Goal: Task Accomplishment & Management: Use online tool/utility

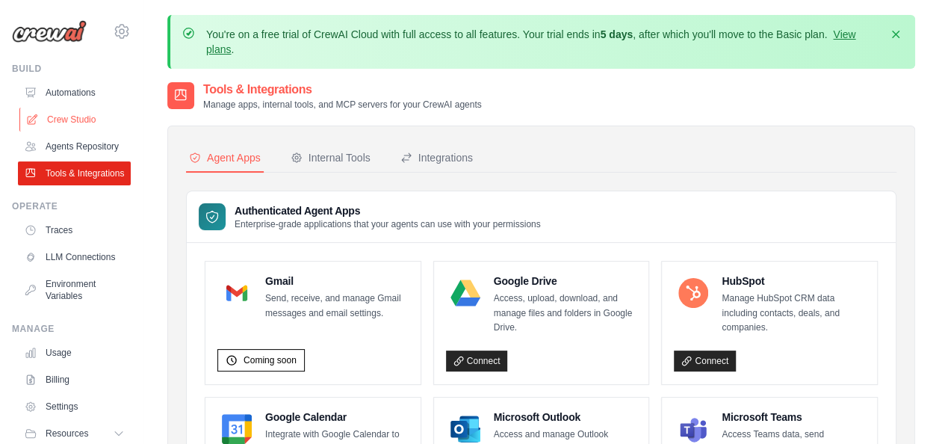
click at [94, 128] on link "Crew Studio" at bounding box center [75, 120] width 113 height 24
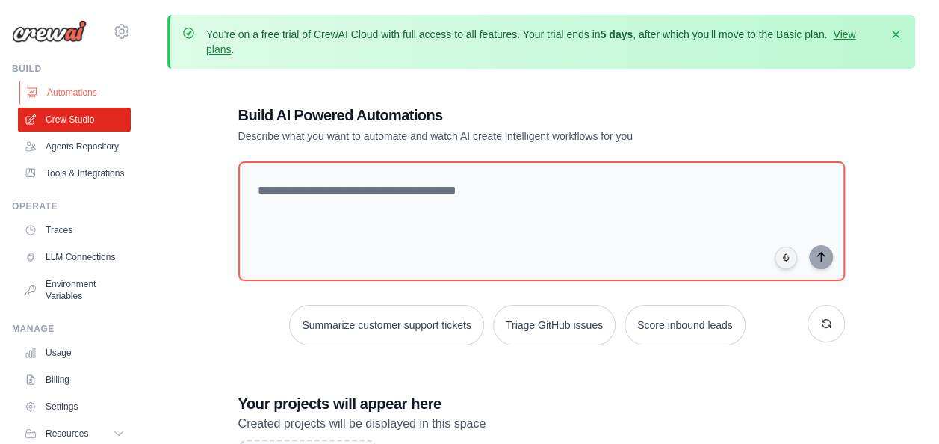
click at [82, 90] on link "Automations" at bounding box center [75, 93] width 113 height 24
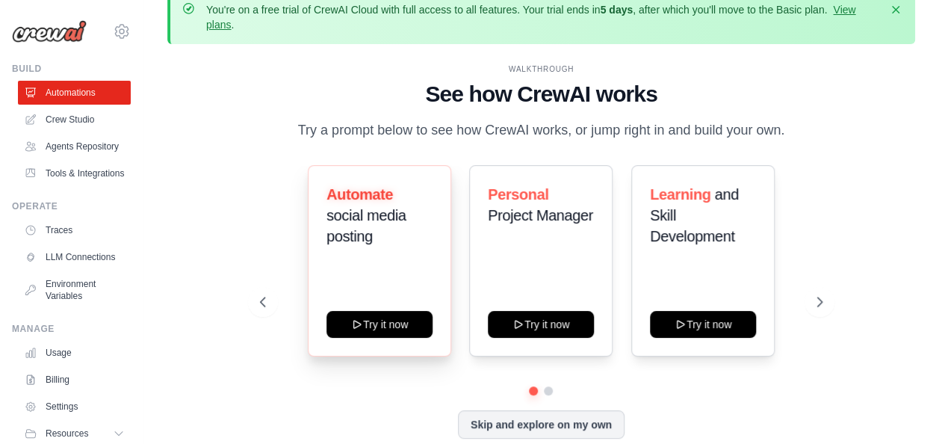
scroll to position [66, 0]
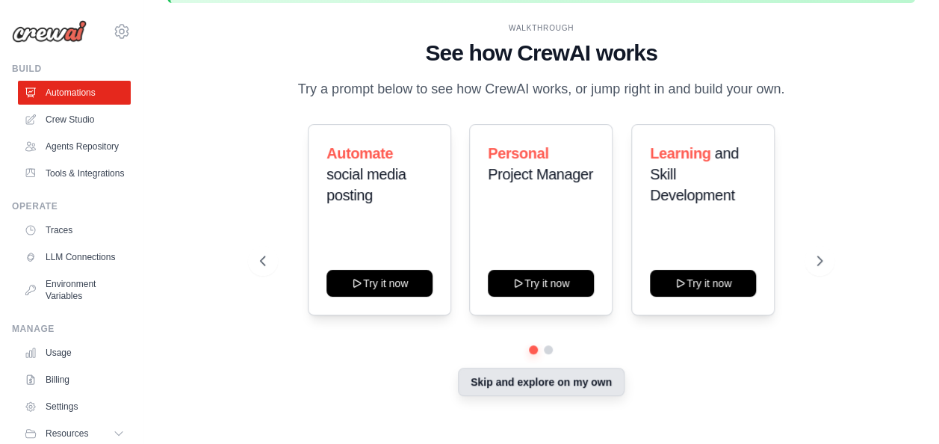
click at [593, 387] on button "Skip and explore on my own" at bounding box center [541, 382] width 167 height 28
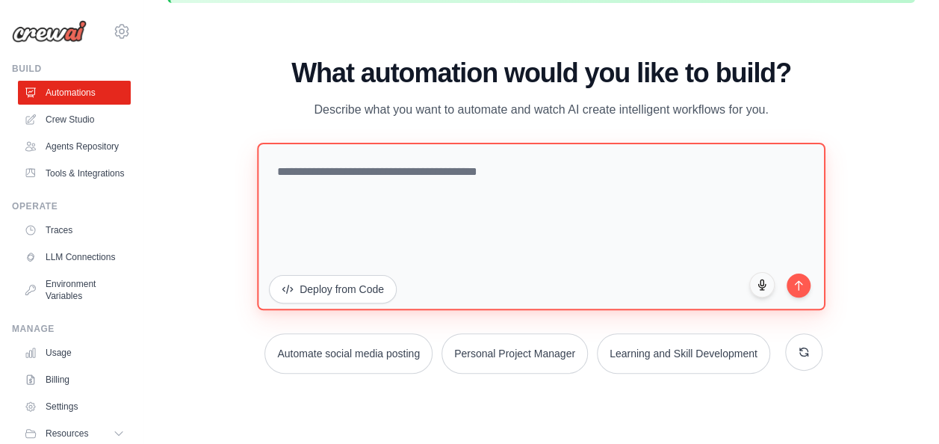
click at [428, 182] on textarea at bounding box center [541, 226] width 568 height 167
paste textarea "**********"
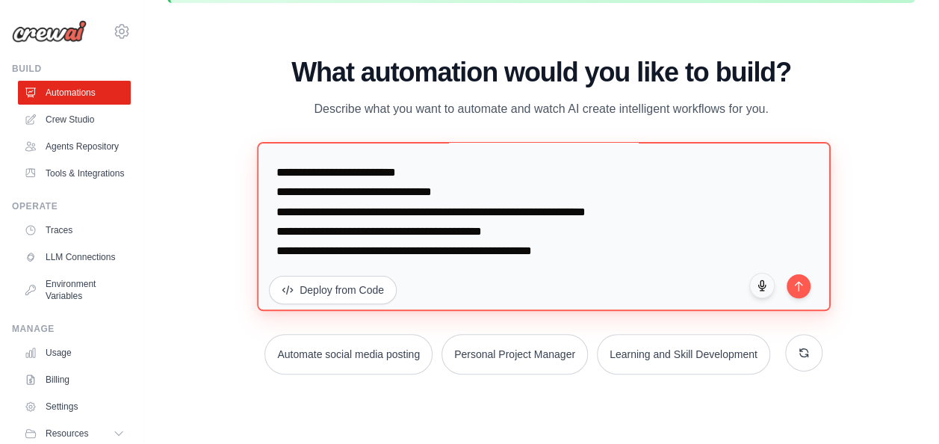
scroll to position [1535, 0]
drag, startPoint x: 602, startPoint y: 233, endPoint x: 517, endPoint y: 222, distance: 85.9
click at [517, 222] on textarea at bounding box center [544, 226] width 574 height 169
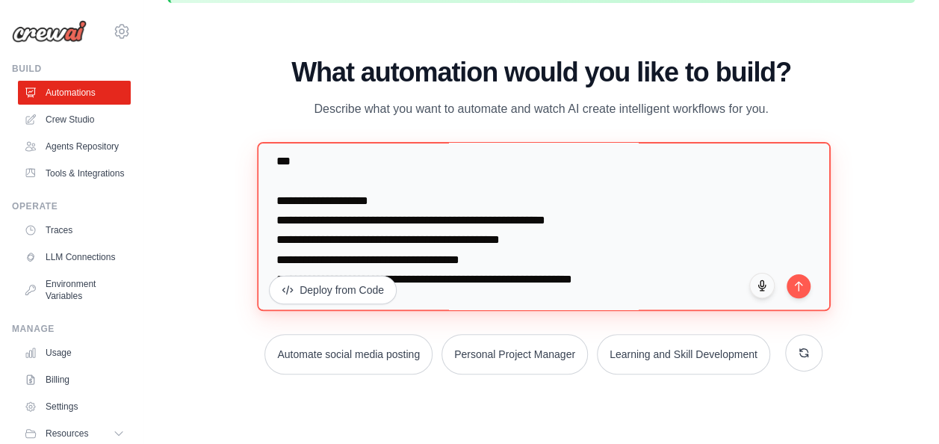
scroll to position [1311, 0]
drag, startPoint x: 517, startPoint y: 222, endPoint x: 262, endPoint y: 226, distance: 254.9
click at [262, 226] on textarea at bounding box center [544, 226] width 574 height 169
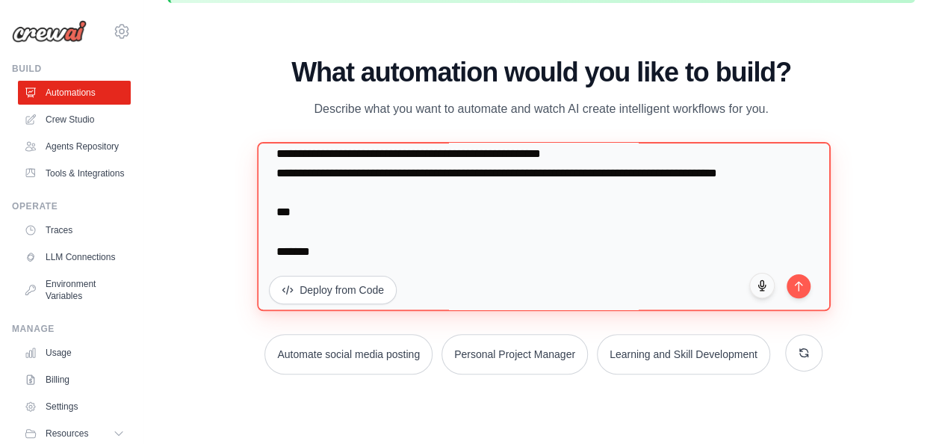
scroll to position [1302, 0]
drag, startPoint x: 348, startPoint y: 223, endPoint x: 266, endPoint y: 199, distance: 85.6
click at [266, 199] on textarea at bounding box center [544, 226] width 574 height 169
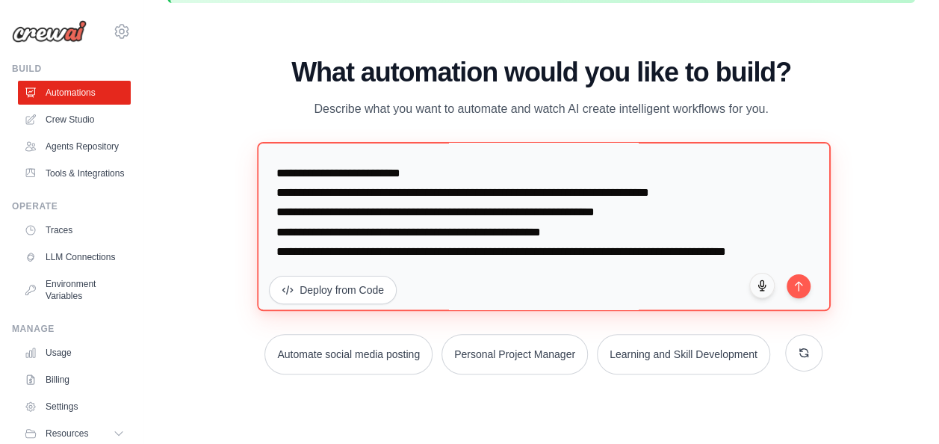
scroll to position [1244, 0]
drag, startPoint x: 353, startPoint y: 210, endPoint x: 250, endPoint y: 200, distance: 103.6
click at [250, 200] on div "WALKTHROUGH See how CrewAI works Try a prompt below to see how CrewAI works, or…" at bounding box center [541, 222] width 599 height 329
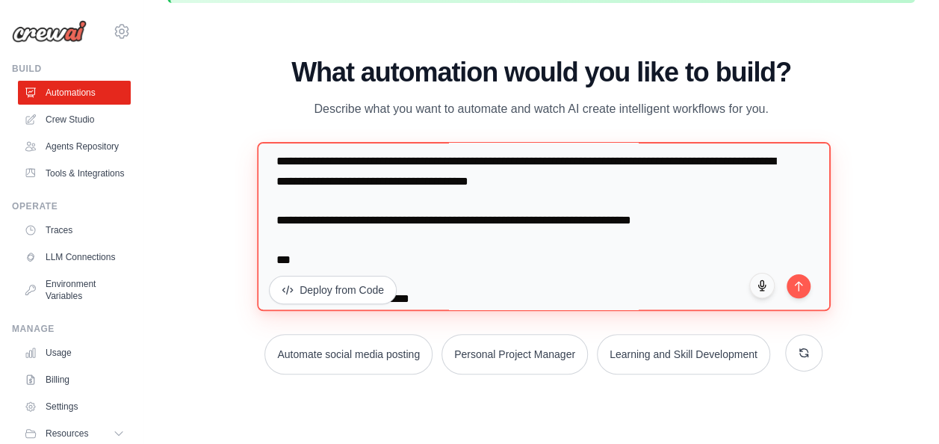
scroll to position [0, 0]
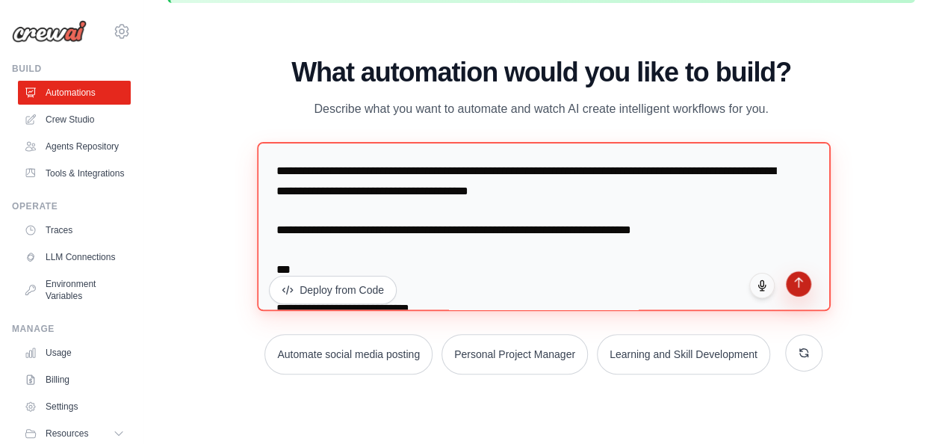
type textarea "**********"
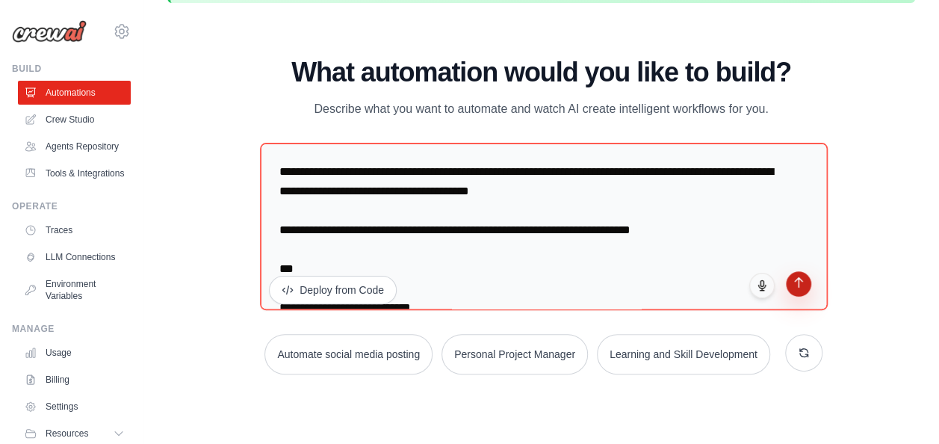
click at [798, 281] on icon "submit" at bounding box center [798, 283] width 7 height 10
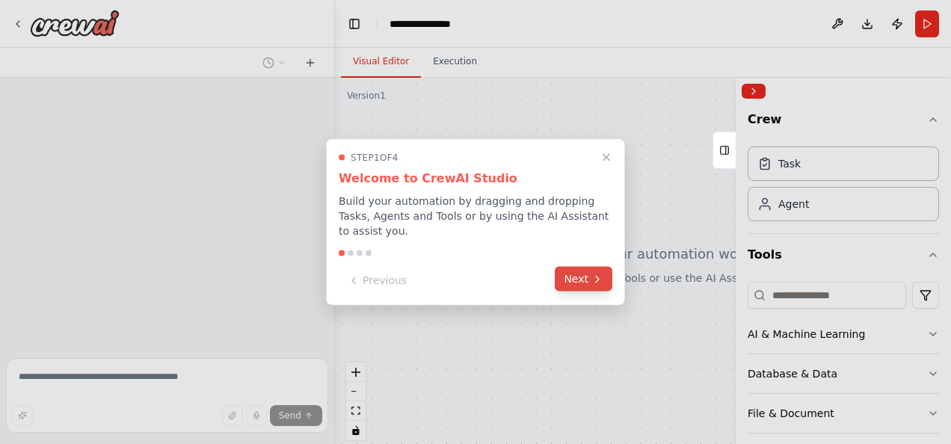
click at [589, 279] on button "Next" at bounding box center [583, 279] width 58 height 25
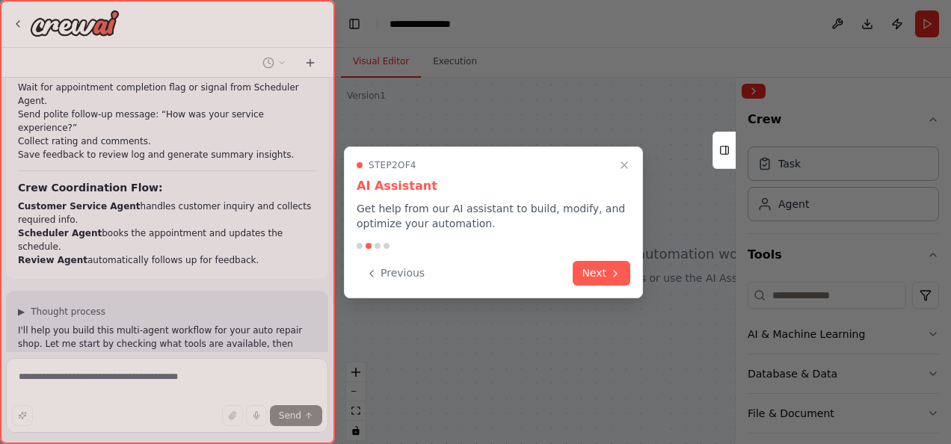
scroll to position [808, 0]
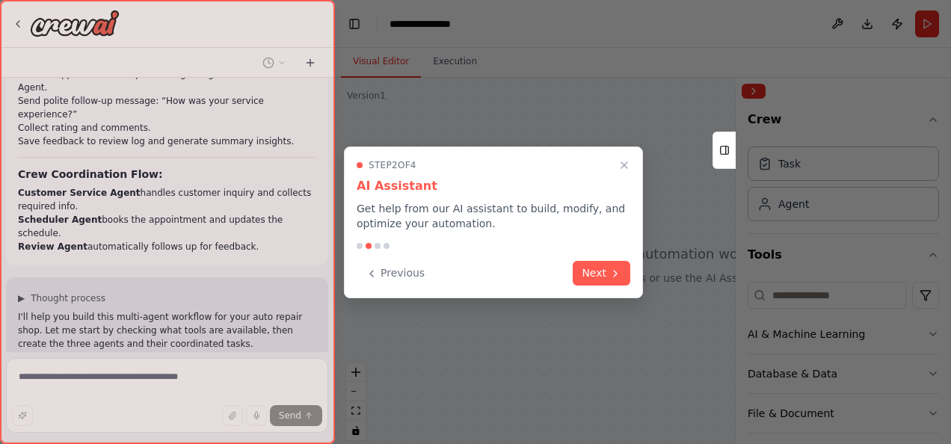
click at [589, 279] on button "Next" at bounding box center [601, 273] width 58 height 25
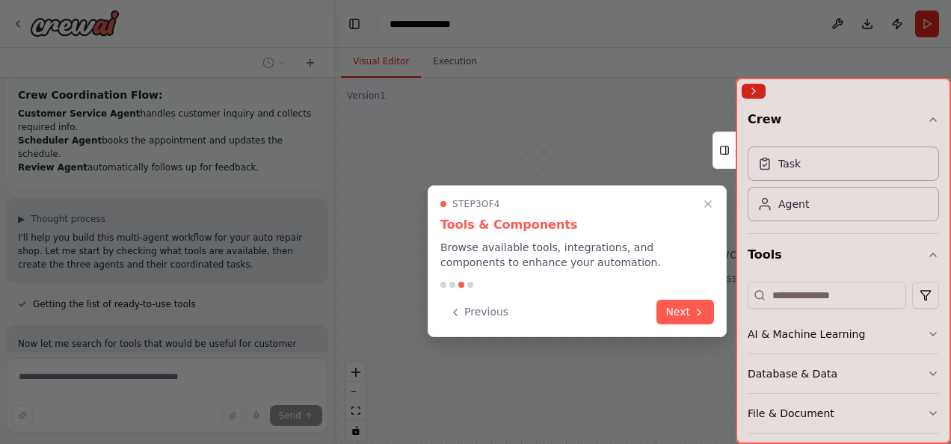
scroll to position [900, 0]
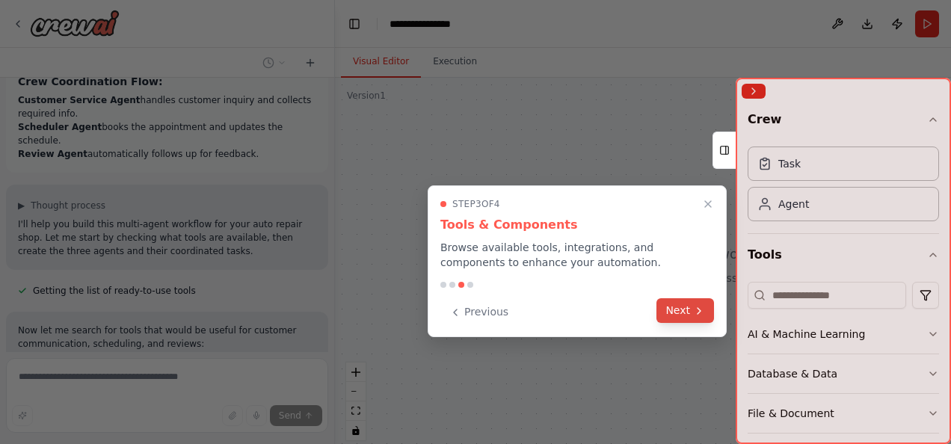
click at [690, 314] on button "Next" at bounding box center [685, 310] width 58 height 25
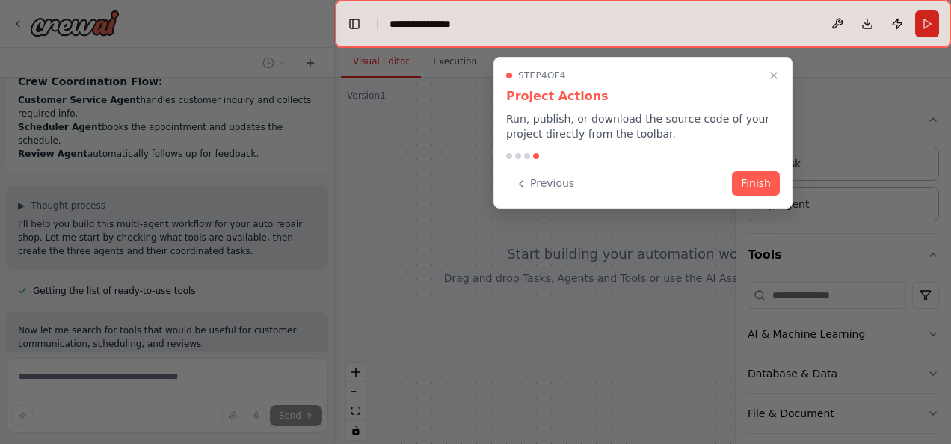
scroll to position [930, 0]
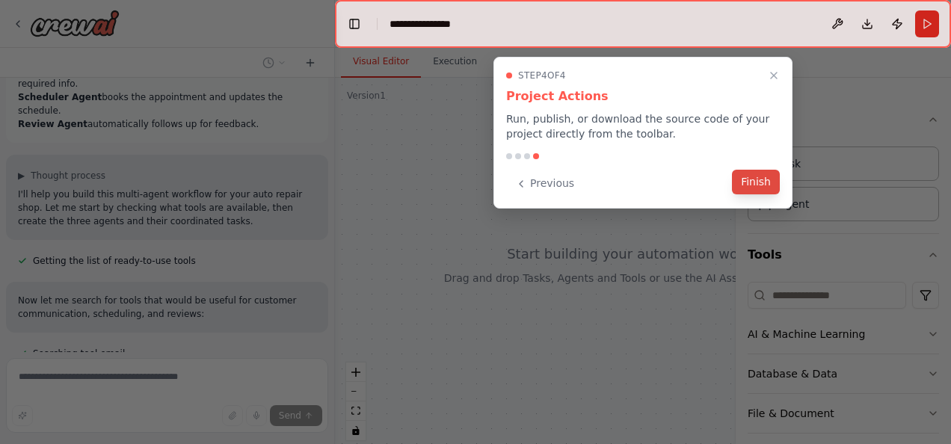
click at [753, 188] on button "Finish" at bounding box center [756, 182] width 48 height 25
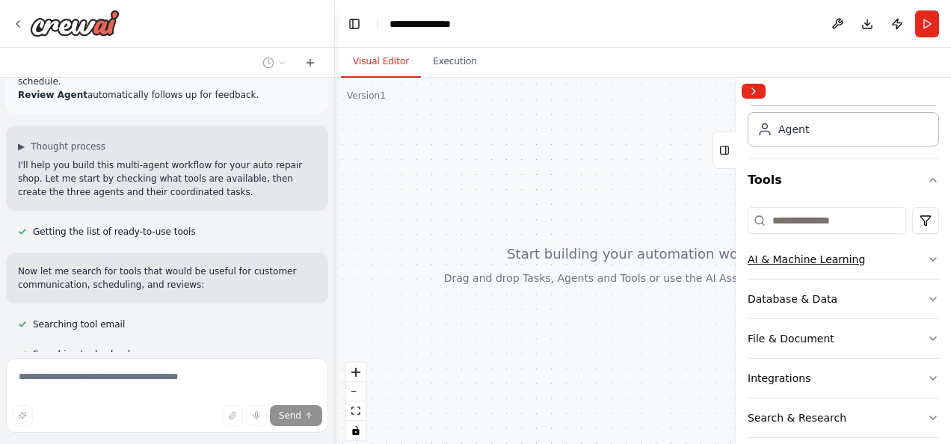
scroll to position [960, 0]
click at [837, 256] on div "AI & Machine Learning" at bounding box center [805, 259] width 117 height 15
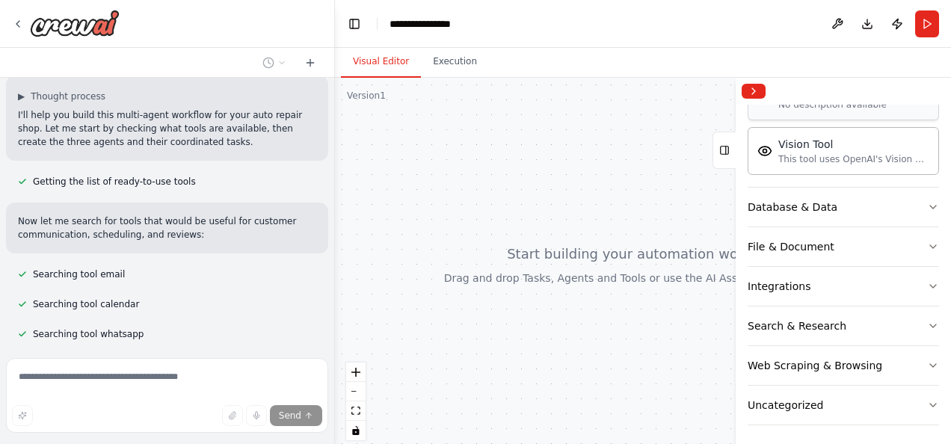
scroll to position [1023, 0]
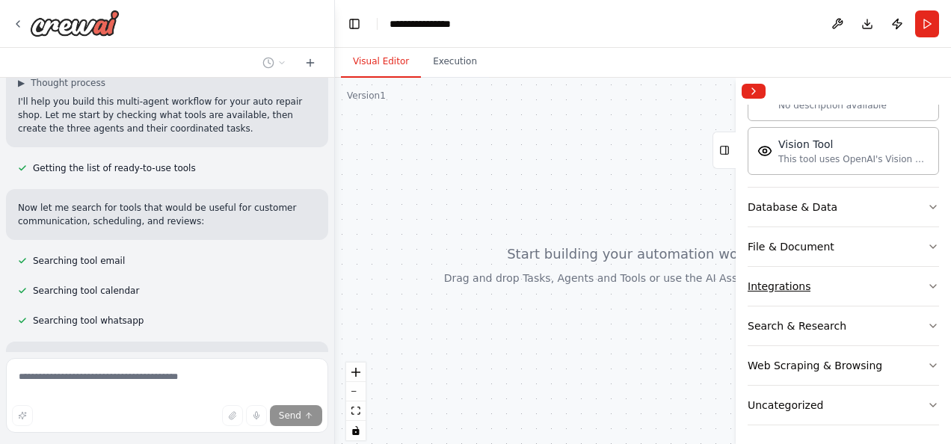
click at [909, 275] on button "Integrations" at bounding box center [842, 286] width 191 height 39
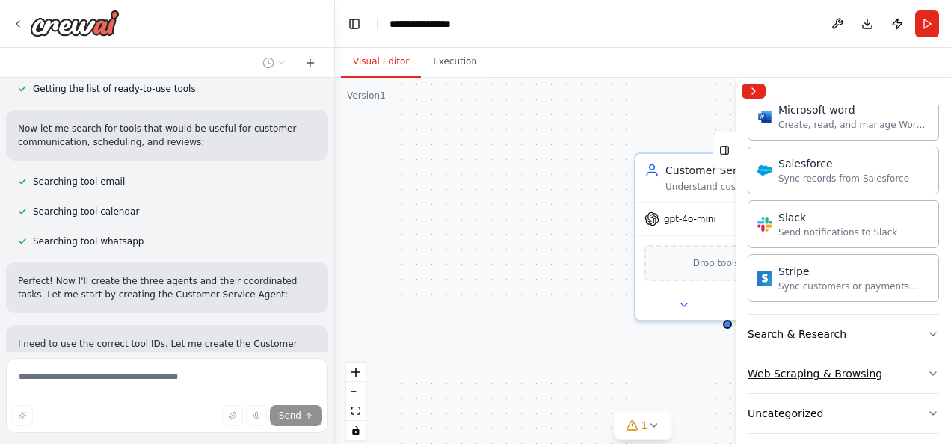
scroll to position [1116, 0]
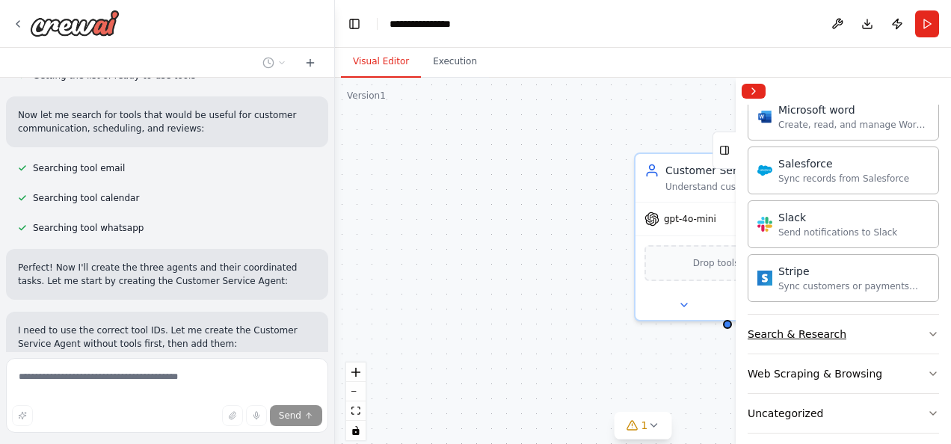
click at [912, 329] on button "Search & Research" at bounding box center [842, 334] width 191 height 39
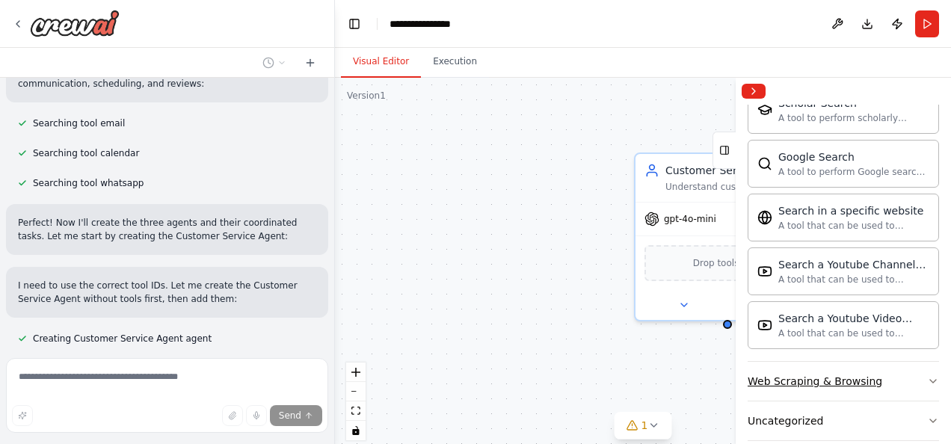
scroll to position [1195, 0]
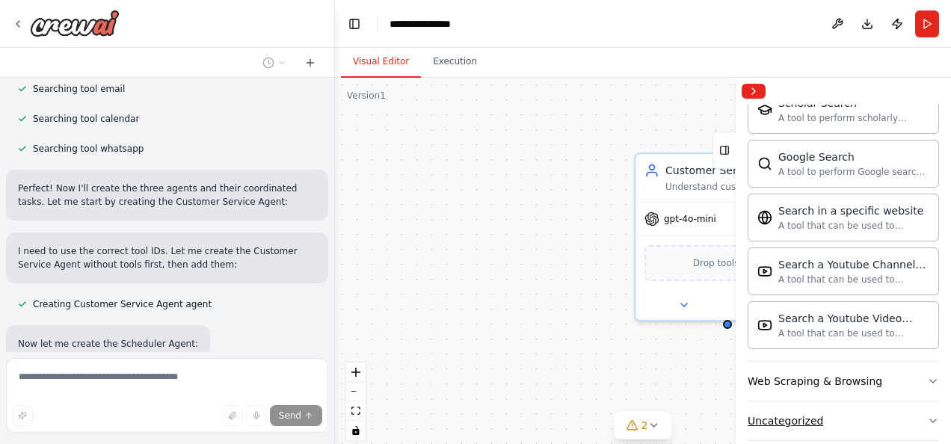
click at [895, 401] on button "Uncategorized" at bounding box center [842, 420] width 191 height 39
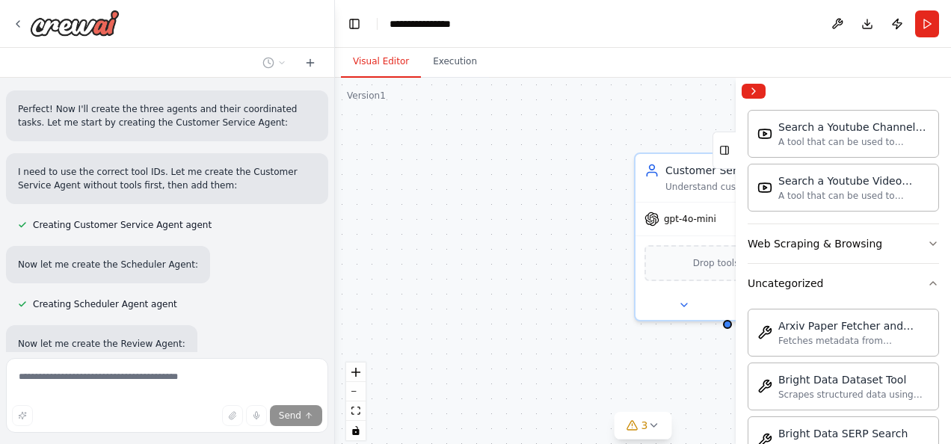
scroll to position [2209, 0]
click at [906, 223] on button "Web Scraping & Browsing" at bounding box center [842, 242] width 191 height 39
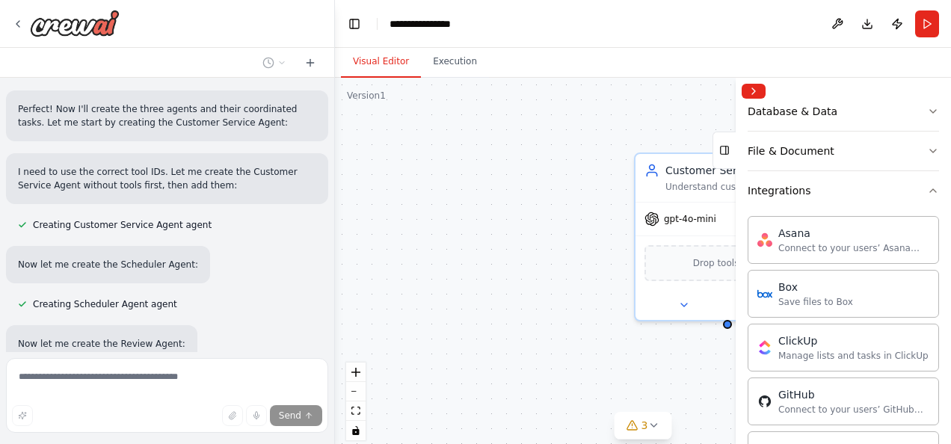
scroll to position [415, 0]
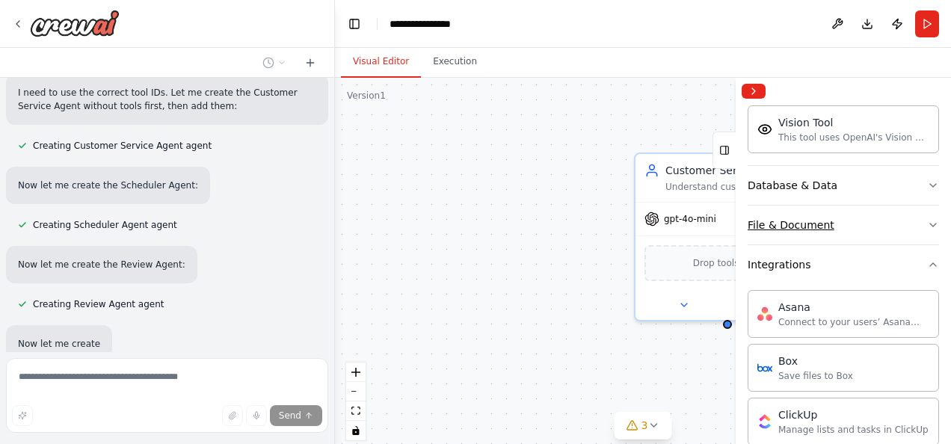
click at [910, 219] on button "File & Document" at bounding box center [842, 225] width 191 height 39
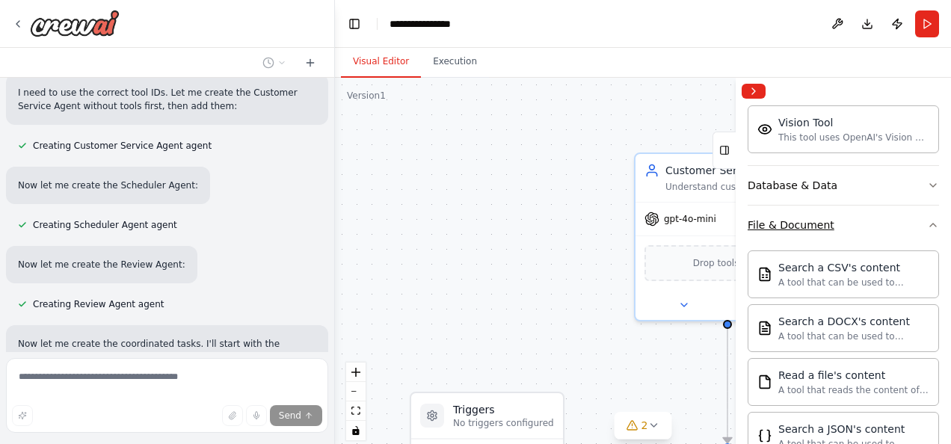
scroll to position [1367, 0]
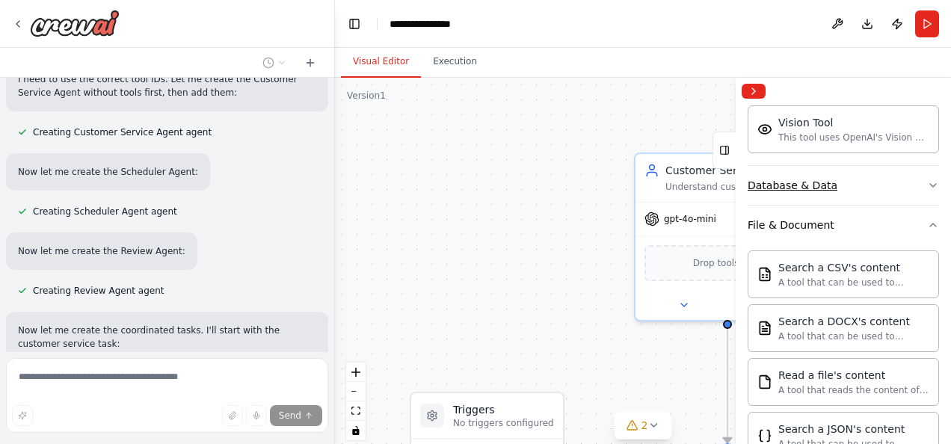
click at [894, 183] on button "Database & Data" at bounding box center [842, 185] width 191 height 39
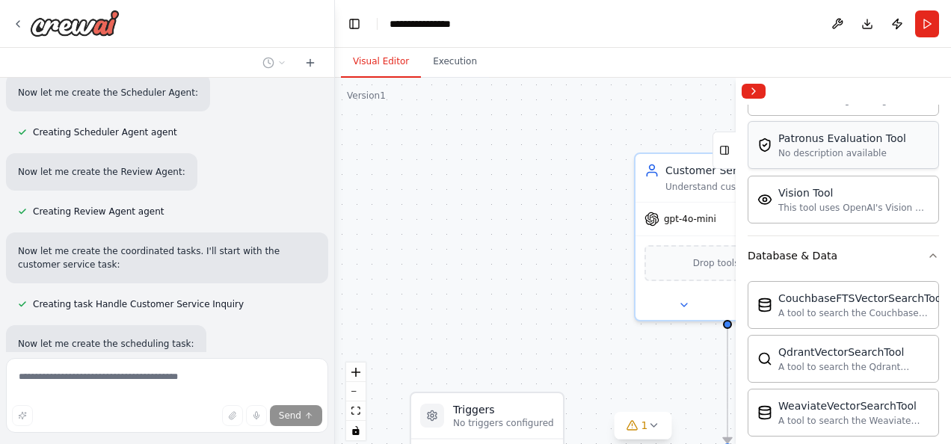
scroll to position [341, 0]
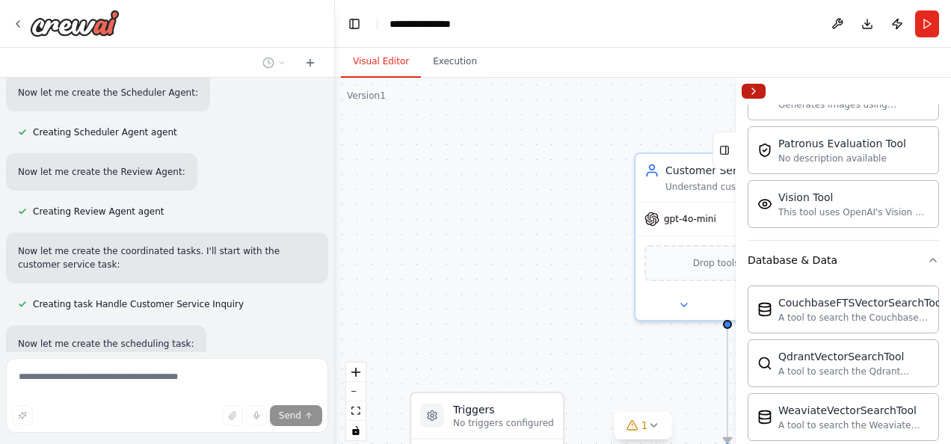
click at [762, 93] on button "Collapse right sidebar" at bounding box center [753, 91] width 24 height 15
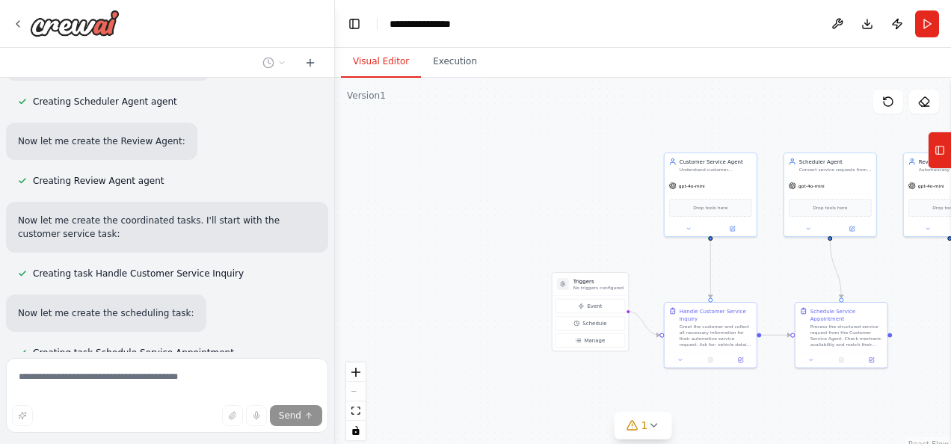
scroll to position [1525, 0]
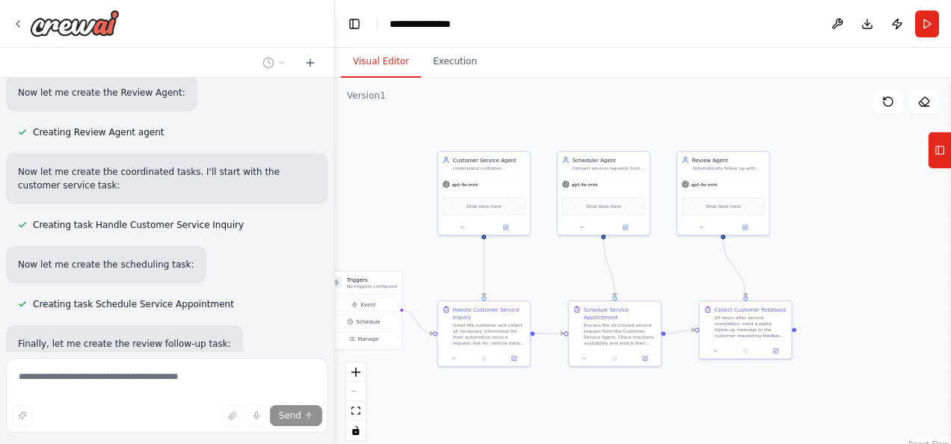
drag, startPoint x: 907, startPoint y: 274, endPoint x: 679, endPoint y: 272, distance: 228.7
click at [679, 272] on div ".deletable-edge-delete-btn { width: 20px; height: 20px; border: 0px solid #ffff…" at bounding box center [643, 265] width 616 height 374
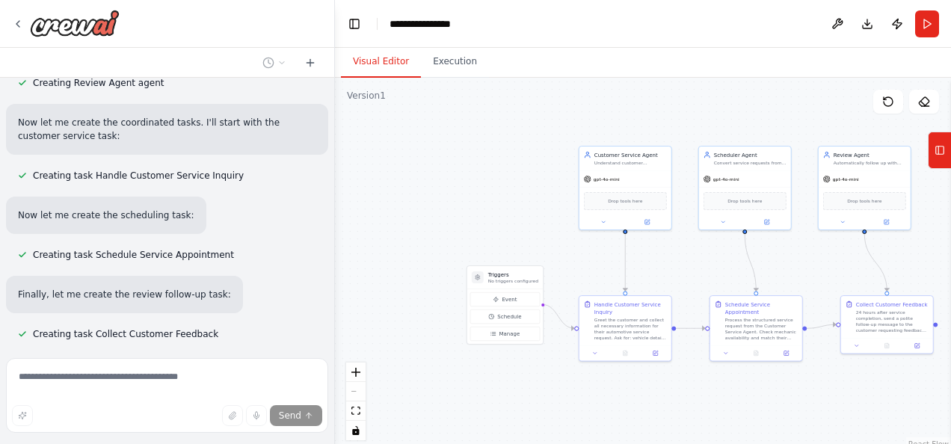
drag, startPoint x: 667, startPoint y: 270, endPoint x: 811, endPoint y: 265, distance: 143.6
click at [811, 265] on div ".deletable-edge-delete-btn { width: 20px; height: 20px; border: 0px solid #ffff…" at bounding box center [643, 265] width 616 height 374
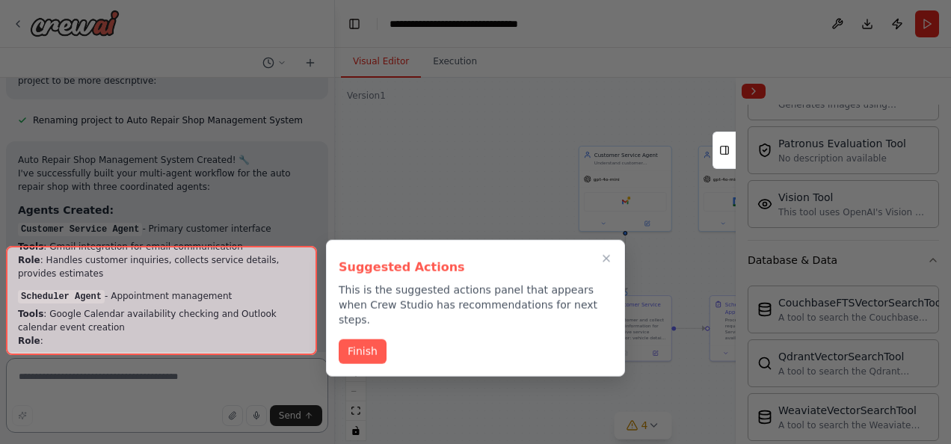
scroll to position [2305, 0]
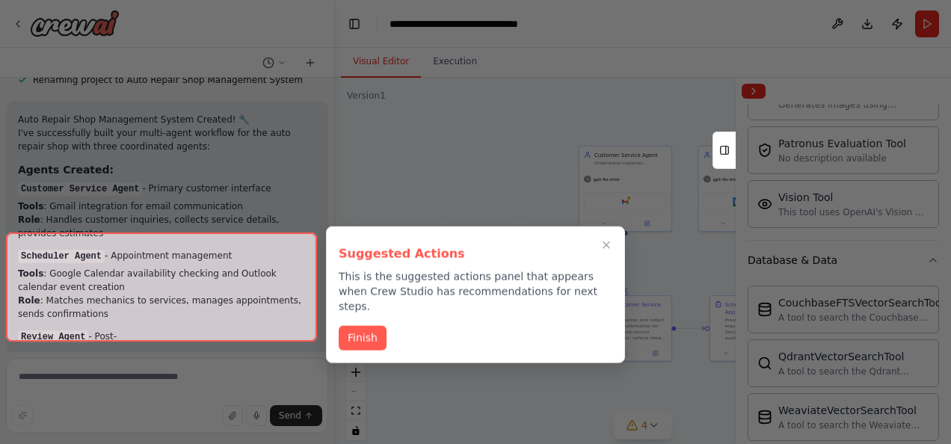
click at [764, 88] on div at bounding box center [475, 222] width 951 height 444
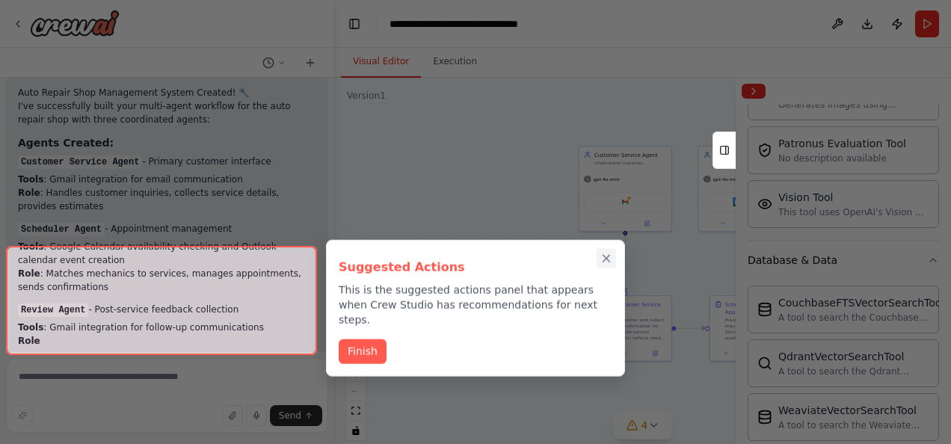
scroll to position [2373, 0]
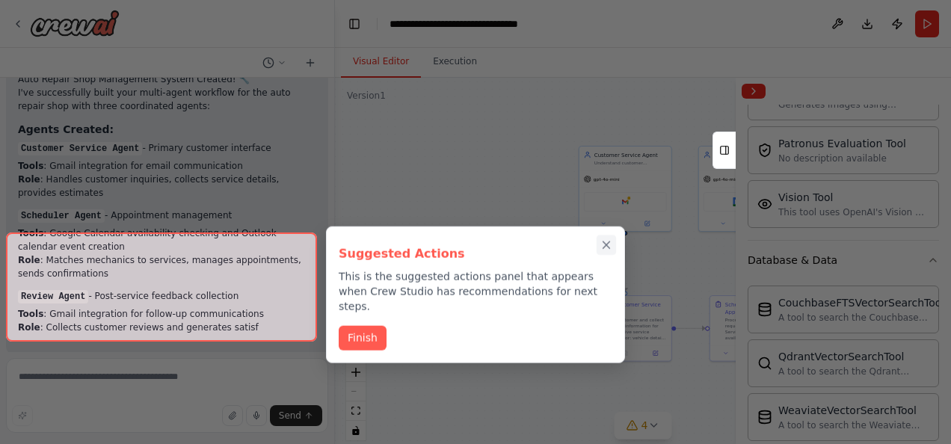
click at [602, 241] on icon "Close walkthrough" at bounding box center [605, 244] width 13 height 13
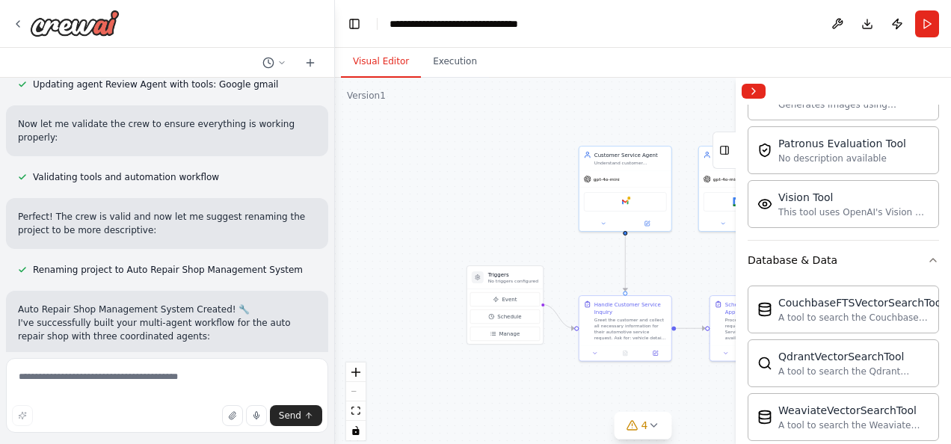
scroll to position [2068, 0]
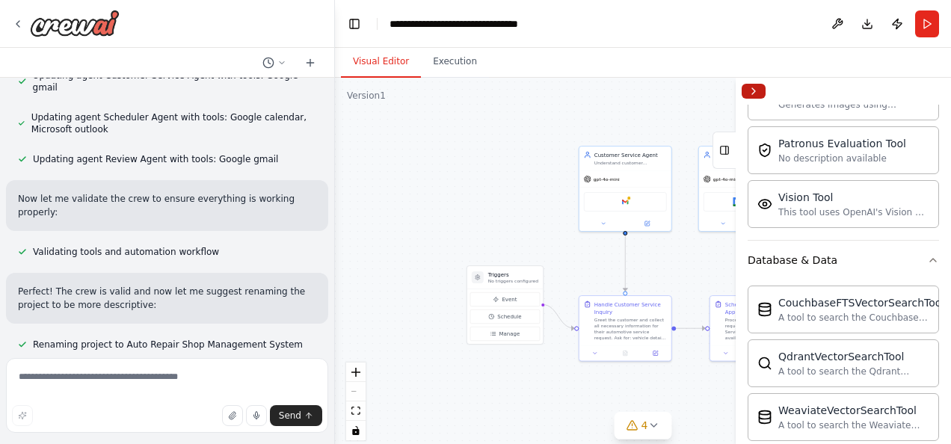
click at [762, 88] on button "Collapse right sidebar" at bounding box center [753, 91] width 24 height 15
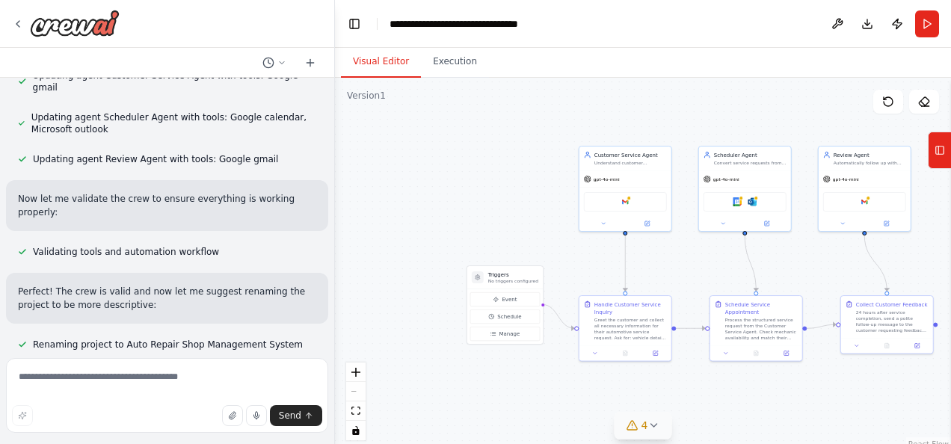
click at [651, 431] on button "4" at bounding box center [643, 426] width 58 height 28
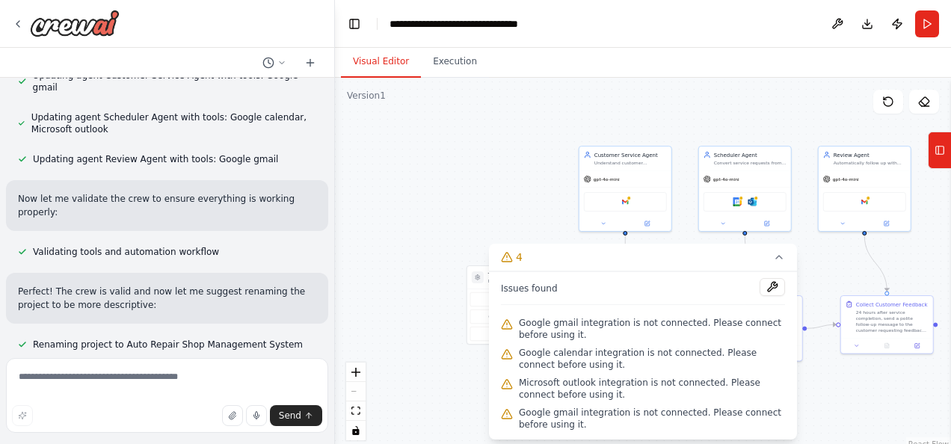
click at [451, 154] on div ".deletable-edge-delete-btn { width: 20px; height: 20px; border: 0px solid #ffff…" at bounding box center [643, 265] width 616 height 374
click at [780, 259] on icon at bounding box center [779, 257] width 6 height 3
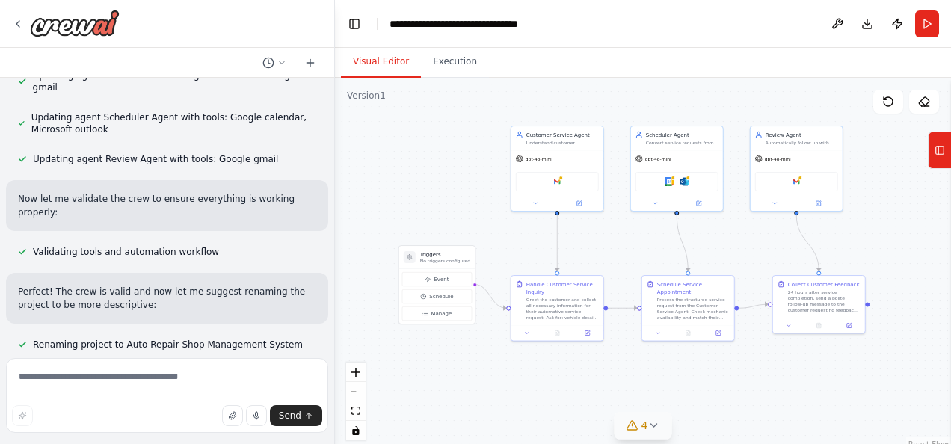
drag, startPoint x: 501, startPoint y: 226, endPoint x: 433, endPoint y: 206, distance: 70.9
click at [433, 206] on div ".deletable-edge-delete-btn { width: 20px; height: 20px; border: 0px solid #ffff…" at bounding box center [643, 265] width 616 height 374
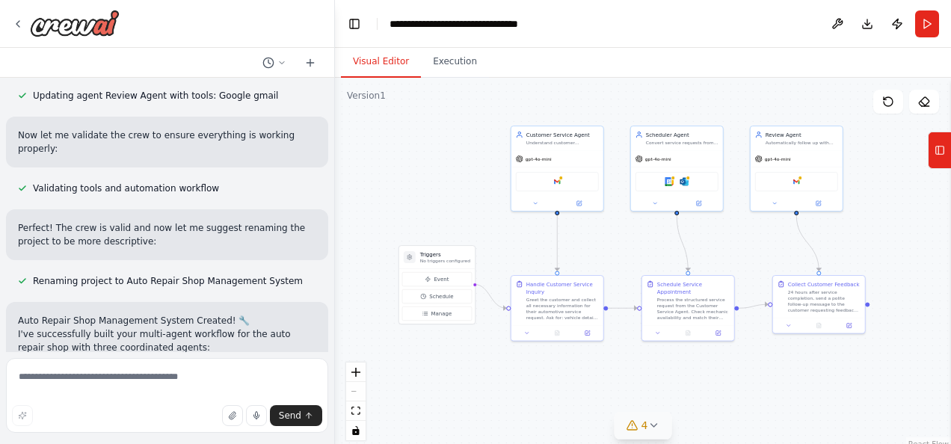
scroll to position [2217, 0]
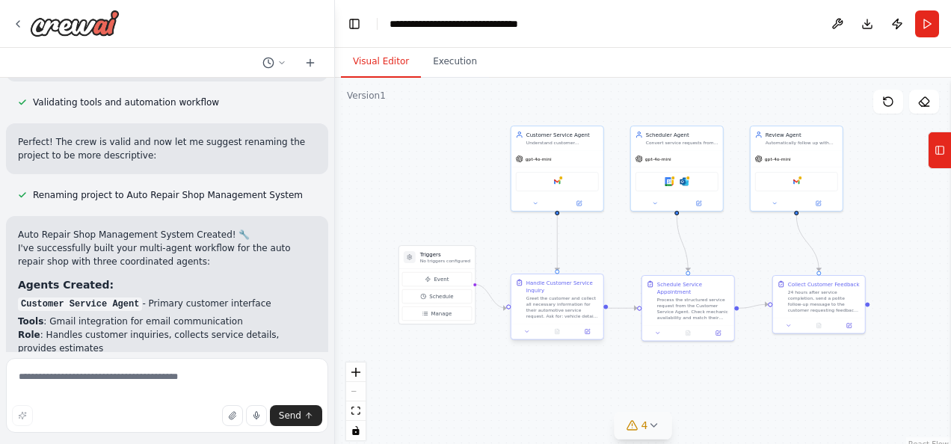
click at [580, 287] on div "Handle Customer Service Inquiry" at bounding box center [562, 286] width 72 height 15
click at [589, 333] on icon at bounding box center [587, 332] width 6 height 6
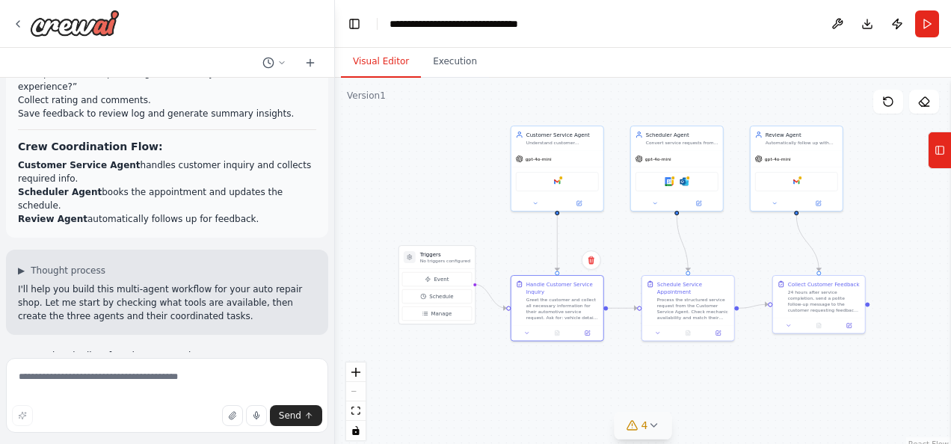
scroll to position [897, 0]
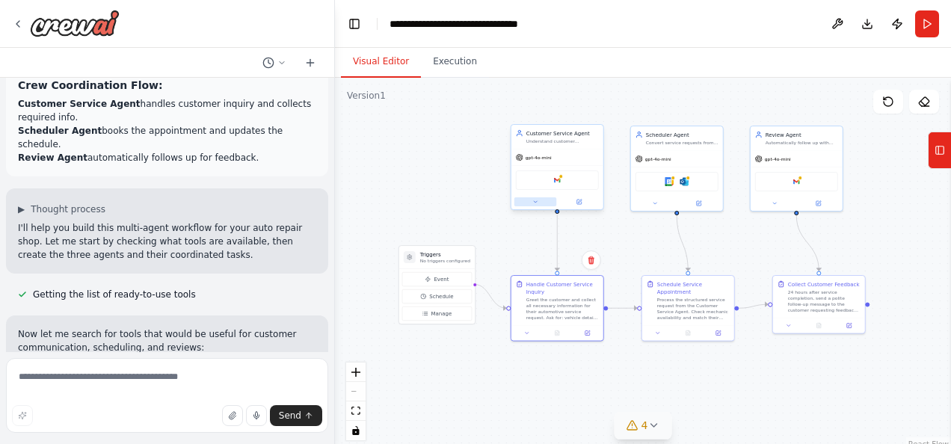
click at [534, 201] on icon at bounding box center [535, 201] width 3 height 1
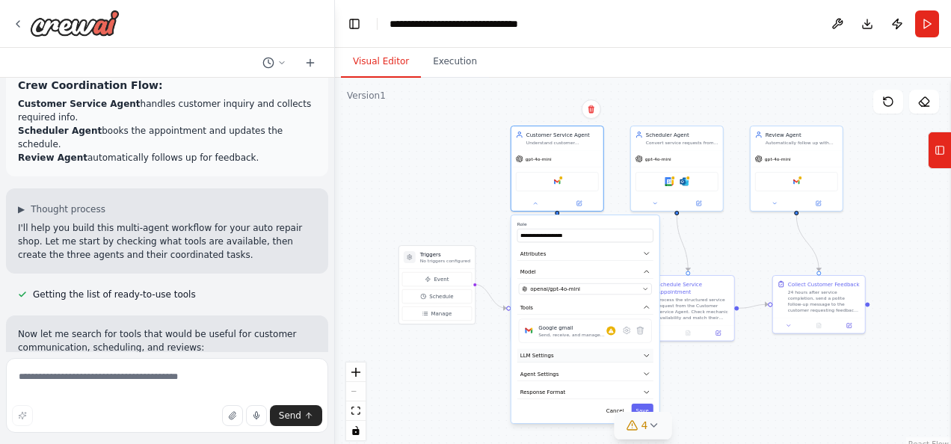
click at [643, 353] on icon "button" at bounding box center [646, 355] width 7 height 7
click at [893, 339] on div ".deletable-edge-delete-btn { width: 20px; height: 20px; border: 0px solid #ffff…" at bounding box center [643, 265] width 616 height 374
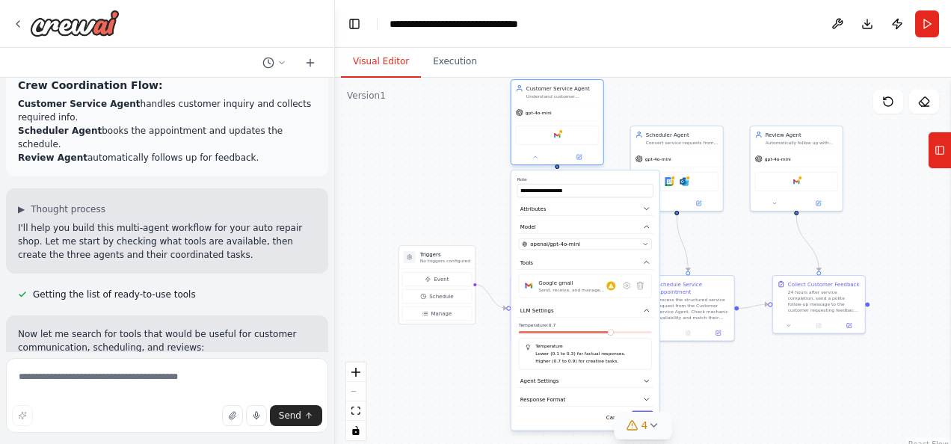
drag, startPoint x: 584, startPoint y: 161, endPoint x: 586, endPoint y: 105, distance: 56.8
click at [586, 105] on div "gpt-4o-mini" at bounding box center [557, 113] width 92 height 16
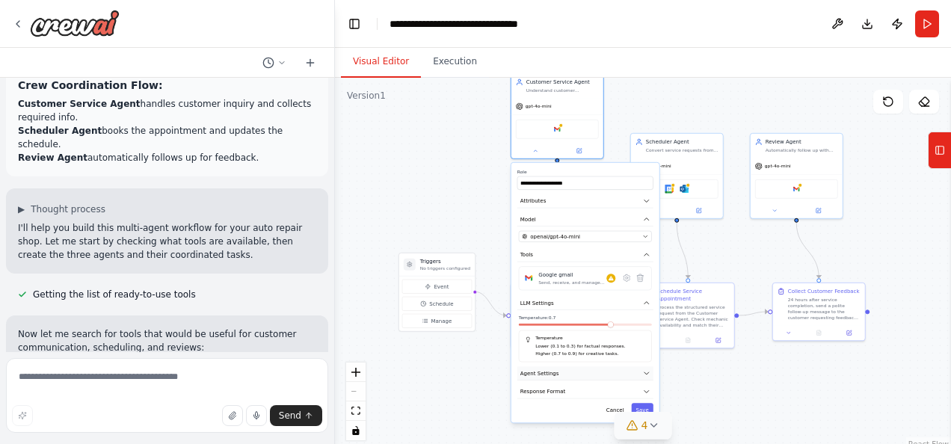
click at [627, 371] on button "Agent Settings" at bounding box center [585, 373] width 136 height 14
click at [474, 406] on div ".deletable-edge-delete-btn { width: 20px; height: 20px; border: 0px solid #ffff…" at bounding box center [643, 265] width 616 height 374
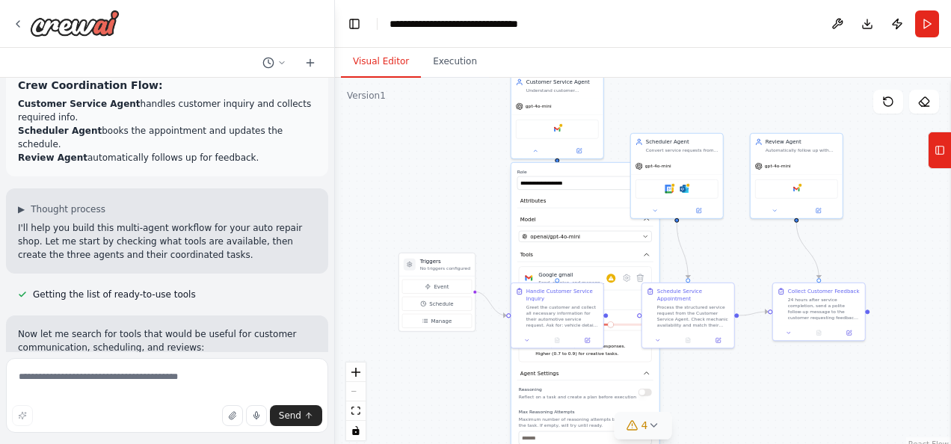
click at [457, 223] on div ".deletable-edge-delete-btn { width: 20px; height: 20px; border: 0px solid #ffff…" at bounding box center [643, 265] width 616 height 374
click at [793, 404] on div ".deletable-edge-delete-btn { width: 20px; height: 20px; border: 0px solid #ffff…" at bounding box center [643, 265] width 616 height 374
click at [437, 70] on button "Execution" at bounding box center [455, 61] width 68 height 31
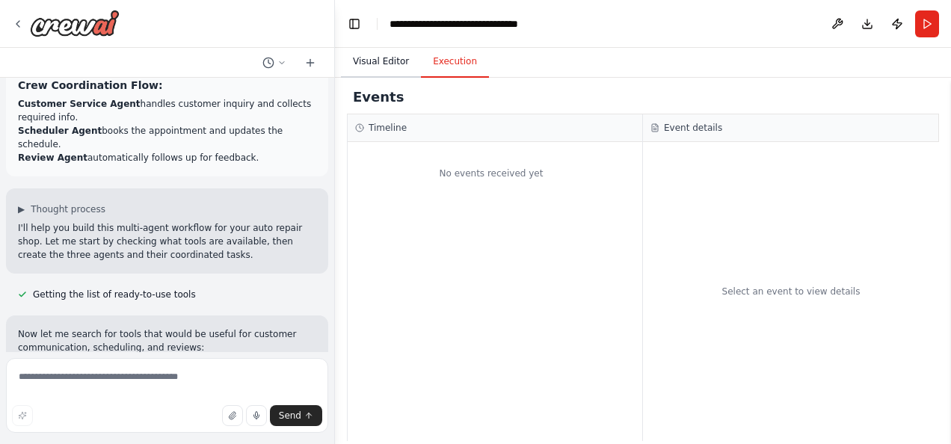
click at [372, 63] on button "Visual Editor" at bounding box center [381, 61] width 80 height 31
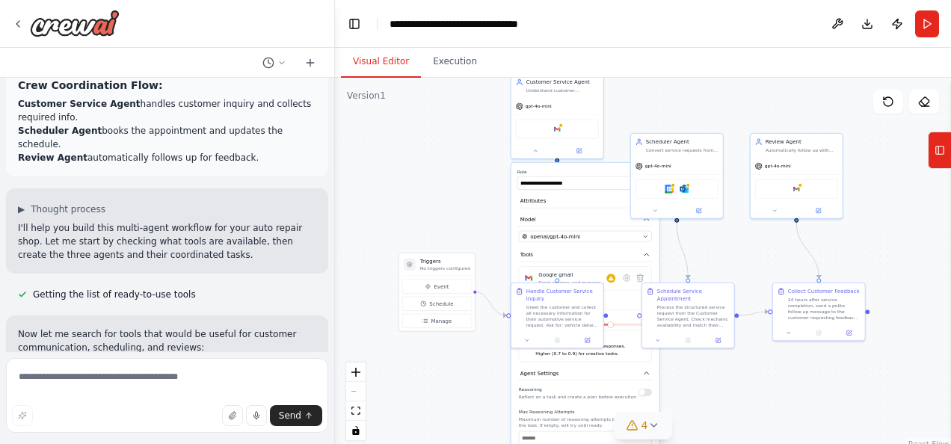
click at [692, 84] on div ".deletable-edge-delete-btn { width: 20px; height: 20px; border: 0px solid #ffff…" at bounding box center [643, 265] width 616 height 374
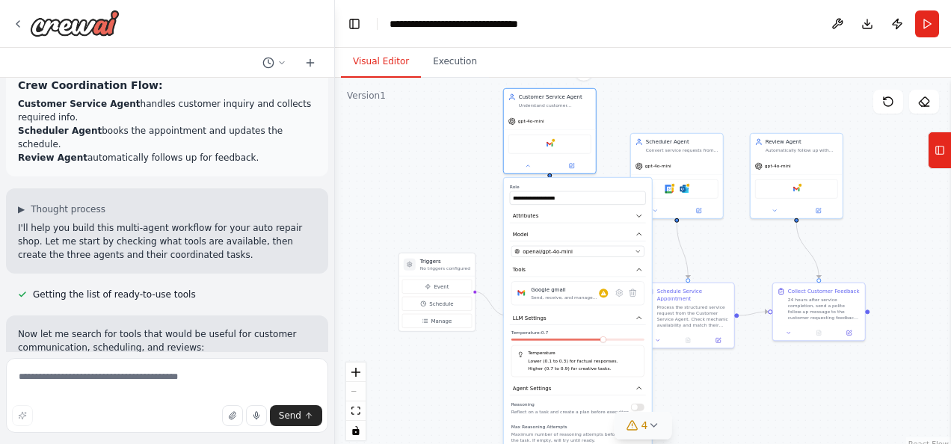
drag, startPoint x: 569, startPoint y: 169, endPoint x: 559, endPoint y: 184, distance: 18.2
click at [559, 184] on label "Role" at bounding box center [578, 187] width 136 height 6
click at [611, 256] on div "**********" at bounding box center [578, 413] width 148 height 471
click at [640, 254] on button "openai/gpt-4o-mini" at bounding box center [577, 251] width 133 height 11
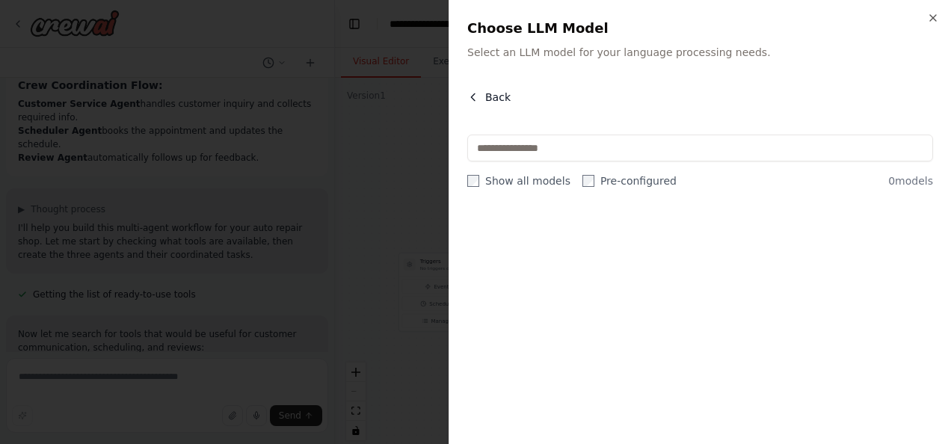
click at [471, 98] on icon "button" at bounding box center [473, 97] width 12 height 12
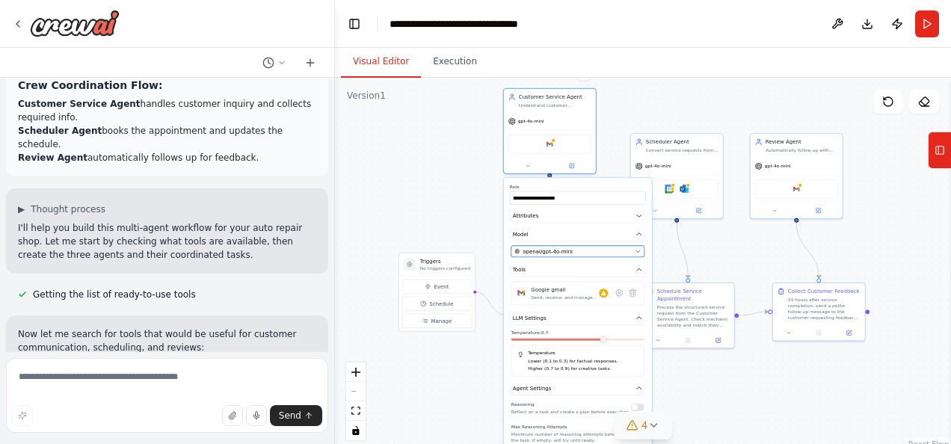
click at [555, 256] on button "openai/gpt-4o-mini" at bounding box center [577, 251] width 133 height 11
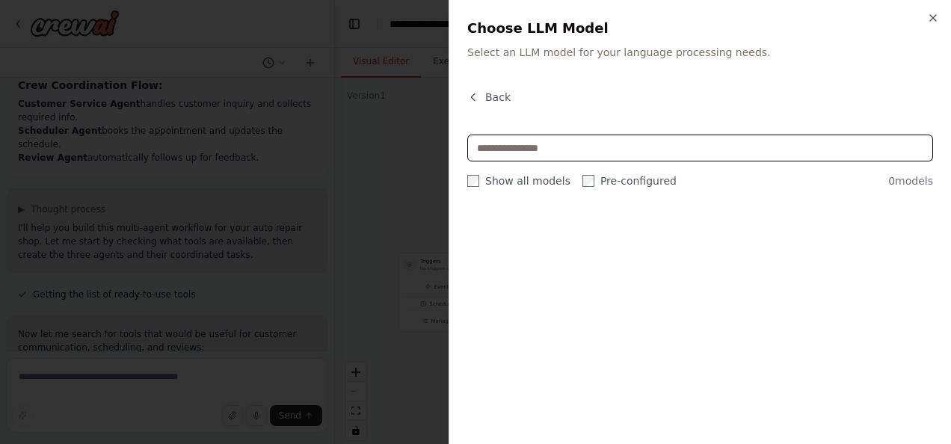
click at [779, 147] on input "text" at bounding box center [700, 148] width 466 height 27
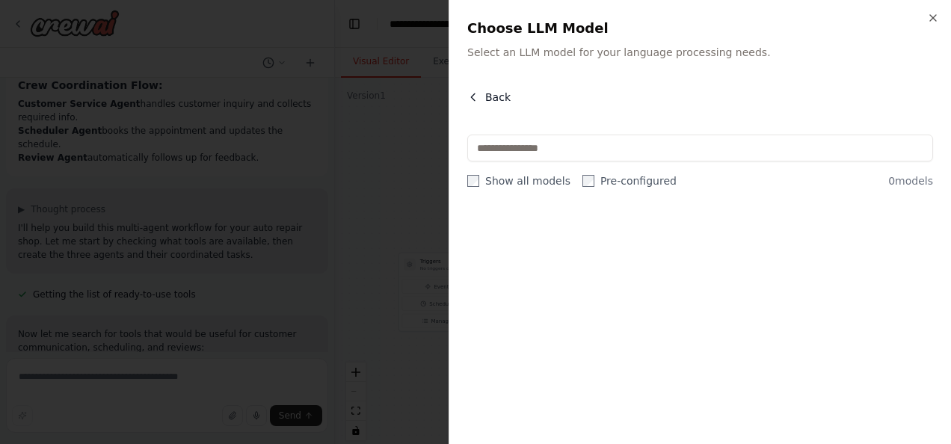
click at [489, 93] on span "Back" at bounding box center [497, 97] width 25 height 15
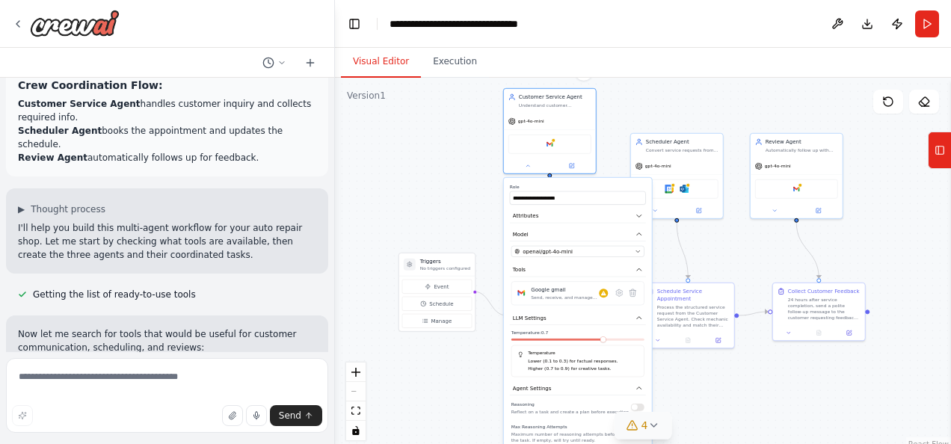
click at [454, 368] on div ".deletable-edge-delete-btn { width: 20px; height: 20px; border: 0px solid #ffff…" at bounding box center [643, 265] width 616 height 374
click at [414, 111] on div ".deletable-edge-delete-btn { width: 20px; height: 20px; border: 0px solid #ffff…" at bounding box center [643, 265] width 616 height 374
click at [871, 389] on div ".deletable-edge-delete-btn { width: 20px; height: 20px; border: 0px solid #ffff…" at bounding box center [643, 265] width 616 height 374
click at [421, 374] on div ".deletable-edge-delete-btn { width: 20px; height: 20px; border: 0px solid #ffff…" at bounding box center [643, 265] width 616 height 374
click at [683, 108] on div ".deletable-edge-delete-btn { width: 20px; height: 20px; border: 0px solid #ffff…" at bounding box center [643, 265] width 616 height 374
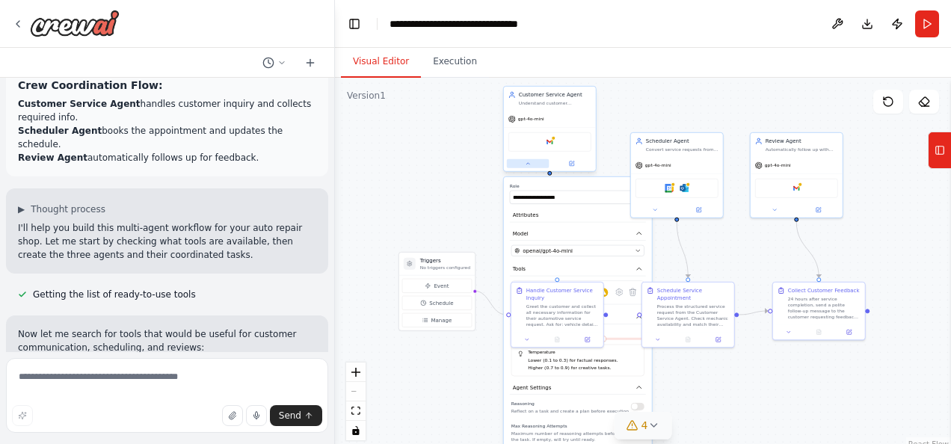
click at [529, 166] on button at bounding box center [528, 163] width 43 height 9
